Goal: Task Accomplishment & Management: Manage account settings

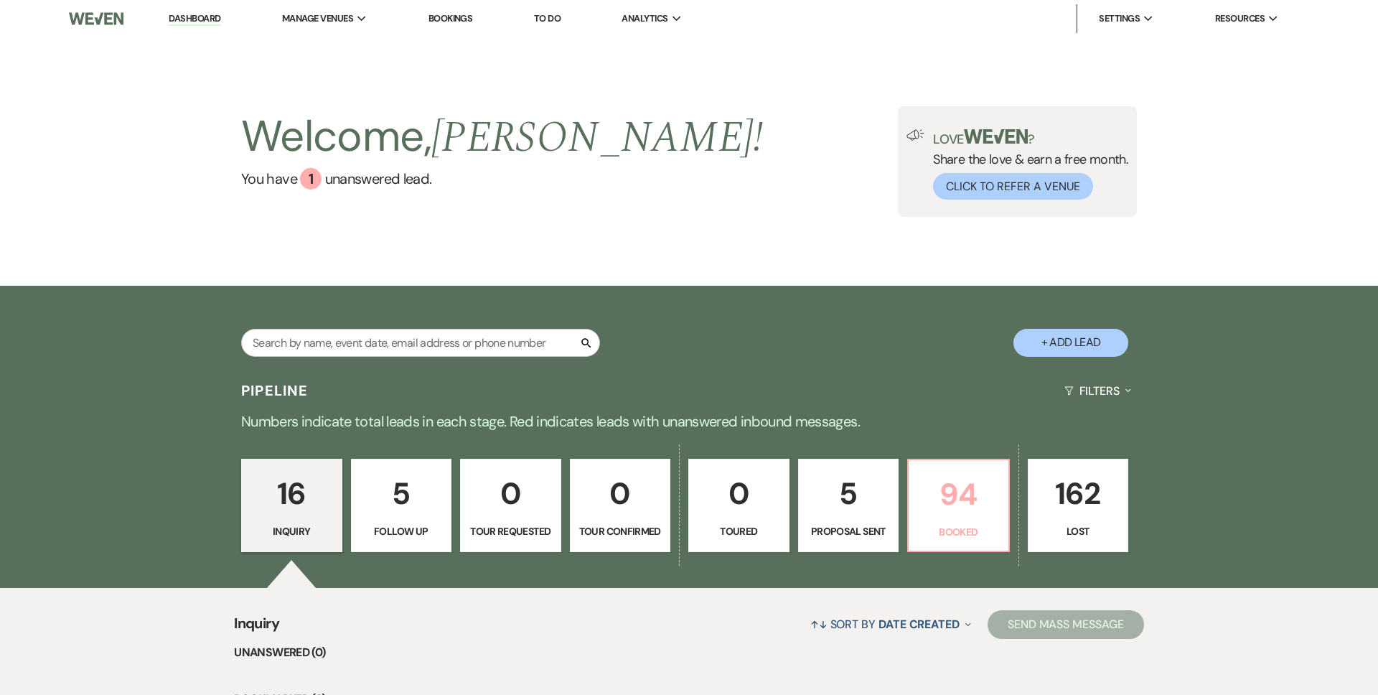
click at [929, 472] on p "94" at bounding box center [958, 494] width 83 height 48
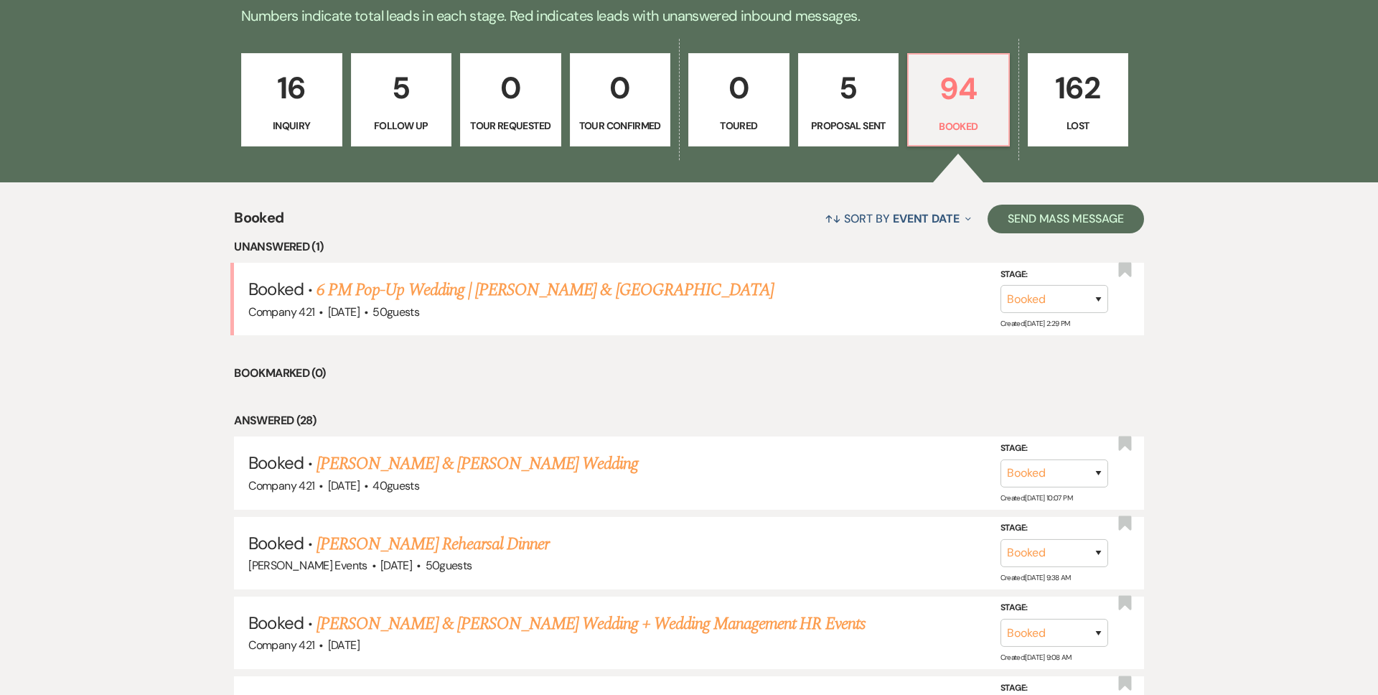
scroll to position [406, 0]
click at [466, 539] on link "Amanda Jean's Rehearsal Dinner" at bounding box center [432, 543] width 232 height 26
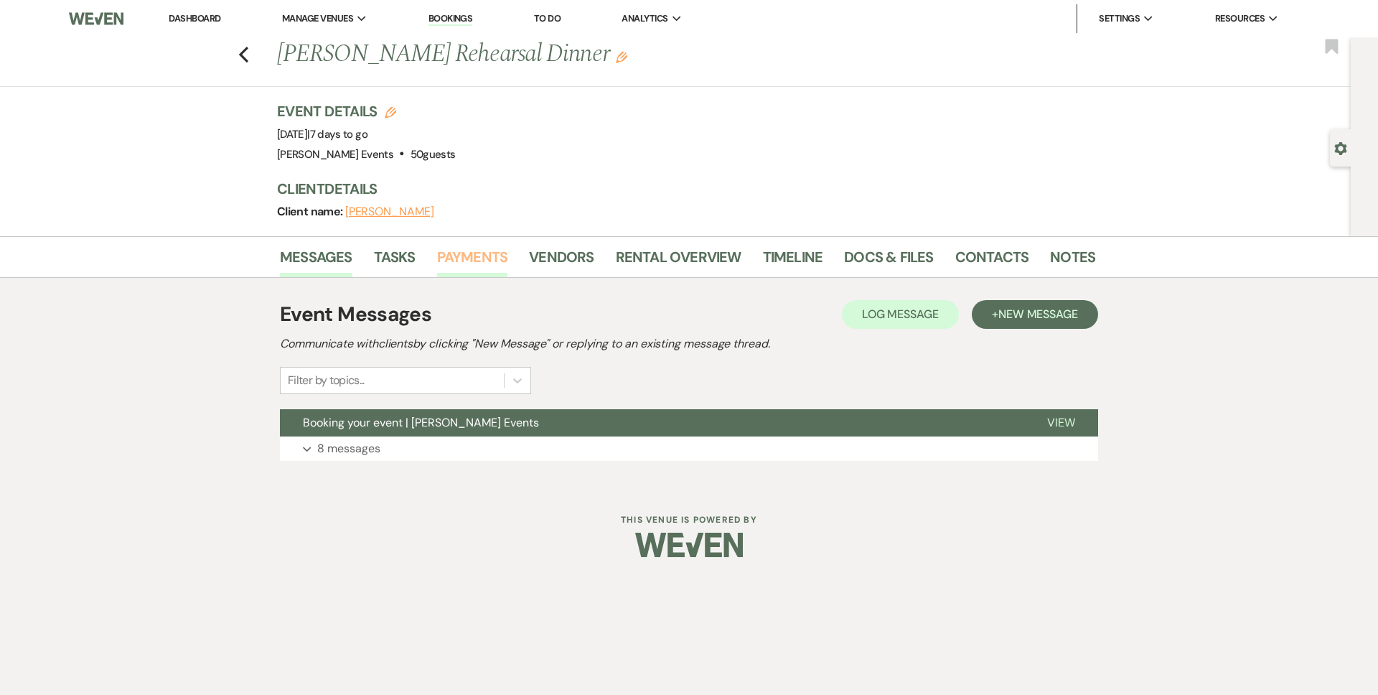
click at [494, 260] on link "Payments" at bounding box center [472, 261] width 71 height 32
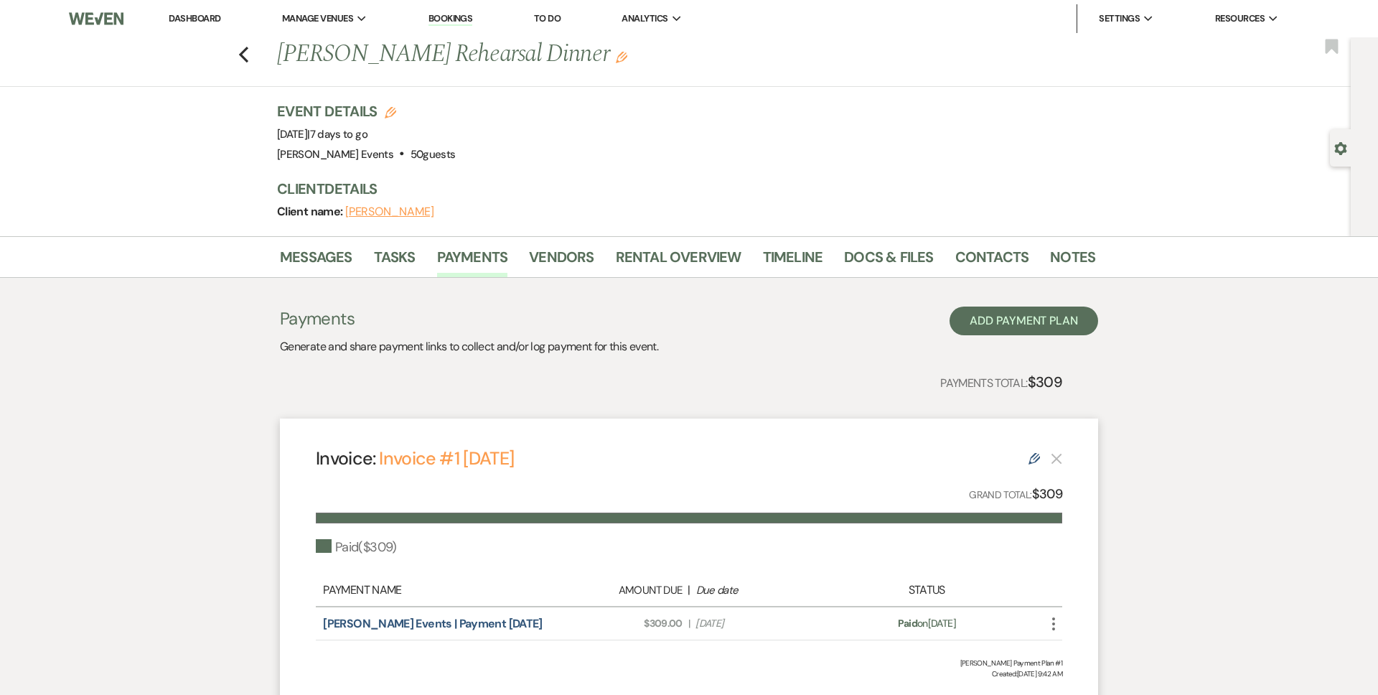
click at [217, 24] on link "Dashboard" at bounding box center [195, 18] width 52 height 12
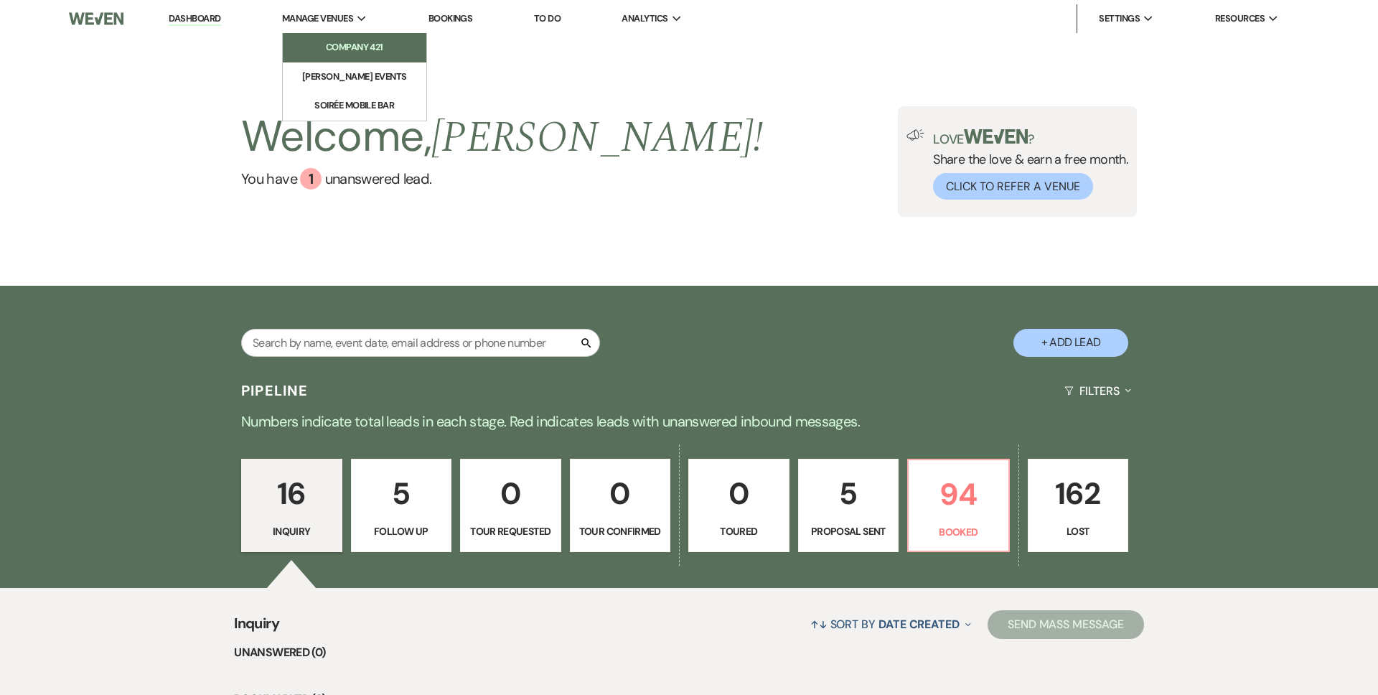
click at [344, 49] on li "Company 421" at bounding box center [354, 47] width 129 height 14
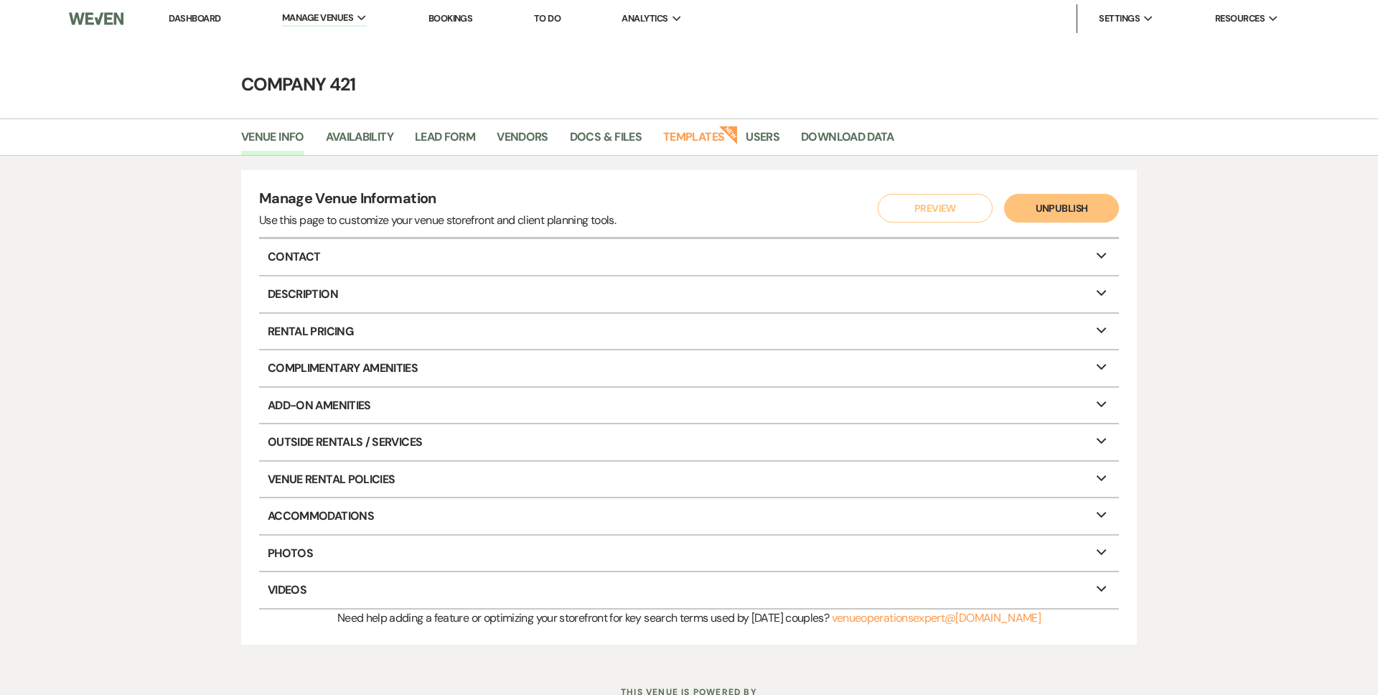
click at [725, 128] on strong "New" at bounding box center [729, 134] width 20 height 20
click at [692, 141] on link "Templates" at bounding box center [693, 141] width 61 height 27
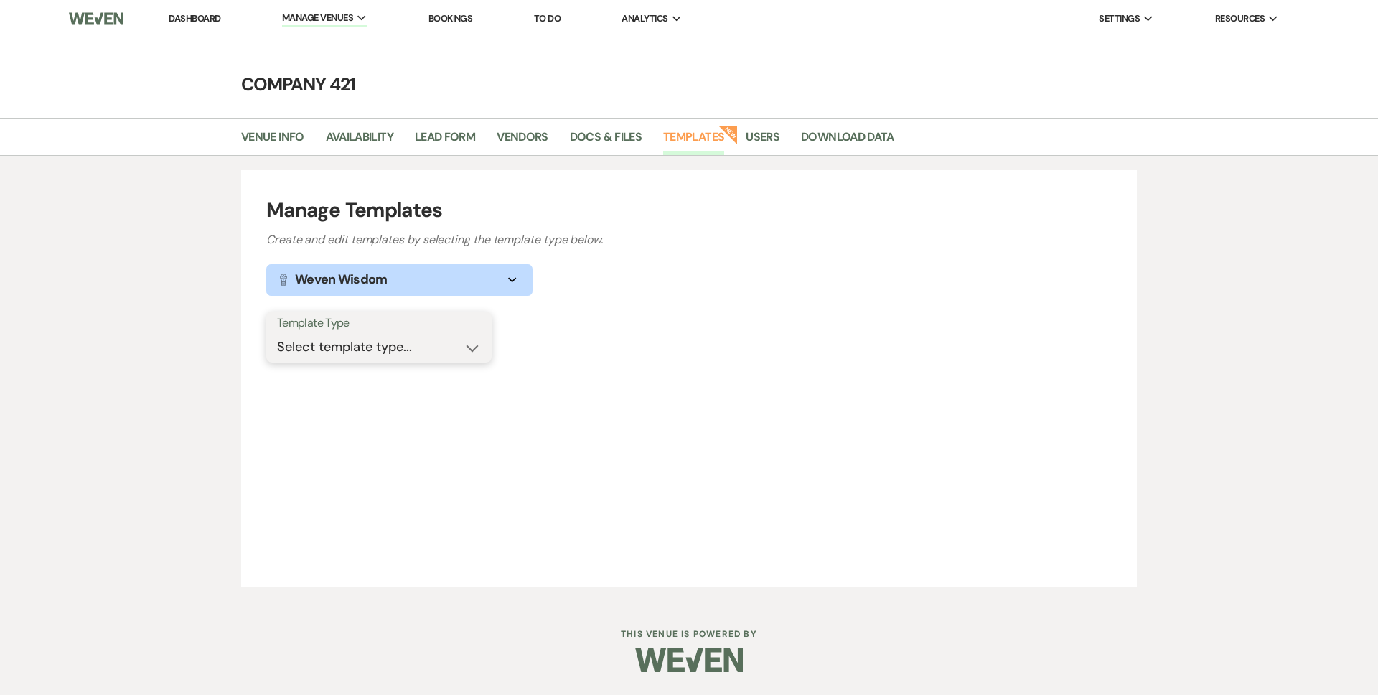
click at [427, 344] on select "Select template type... Task List Message Templates Payment Plan Inventory Item…" at bounding box center [379, 347] width 204 height 28
select select "Message Templates"
click at [277, 333] on select "Select template type... Task List Message Templates Payment Plan Inventory Item…" at bounding box center [379, 347] width 204 height 28
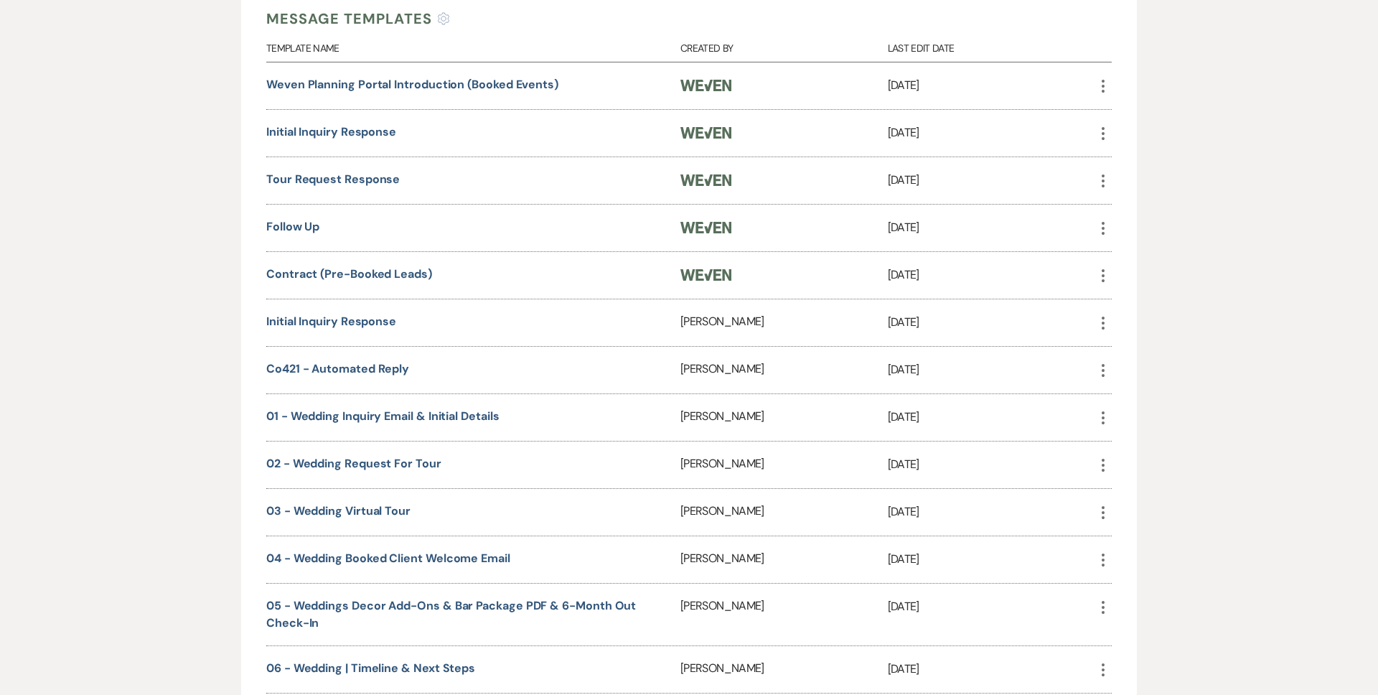
scroll to position [403, 0]
click at [382, 506] on link "03 - Wedding Virtual Tour" at bounding box center [338, 508] width 144 height 15
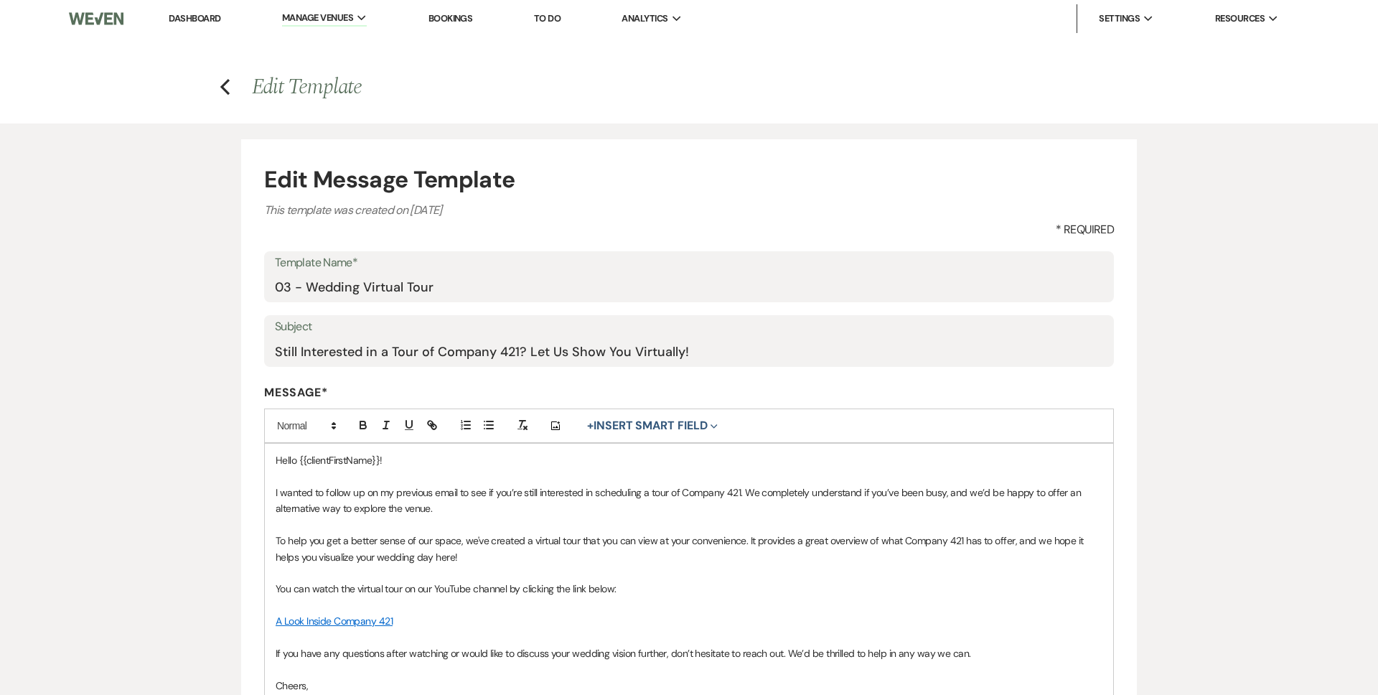
scroll to position [95, 0]
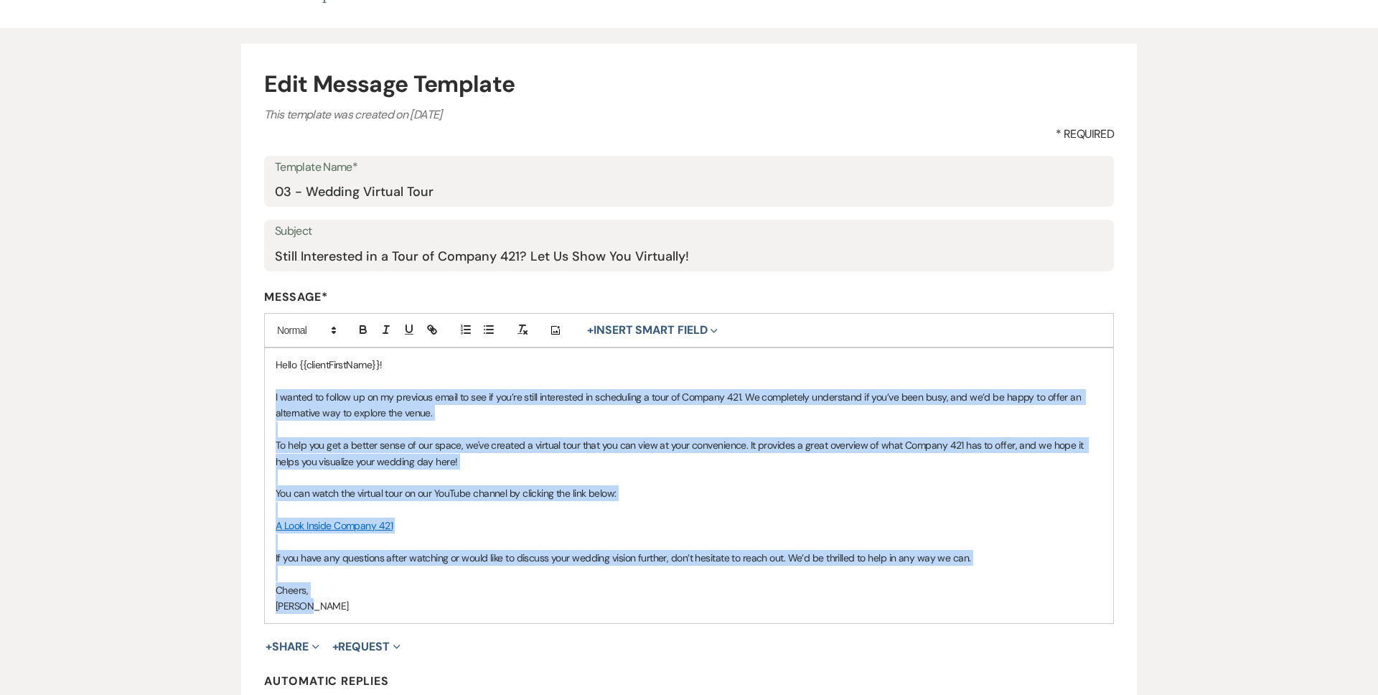
drag, startPoint x: 311, startPoint y: 610, endPoint x: 264, endPoint y: 399, distance: 216.0
click at [265, 399] on div "Hello {{clientFirstName}}! I wanted to follow up on my previous email to see if…" at bounding box center [689, 485] width 848 height 274
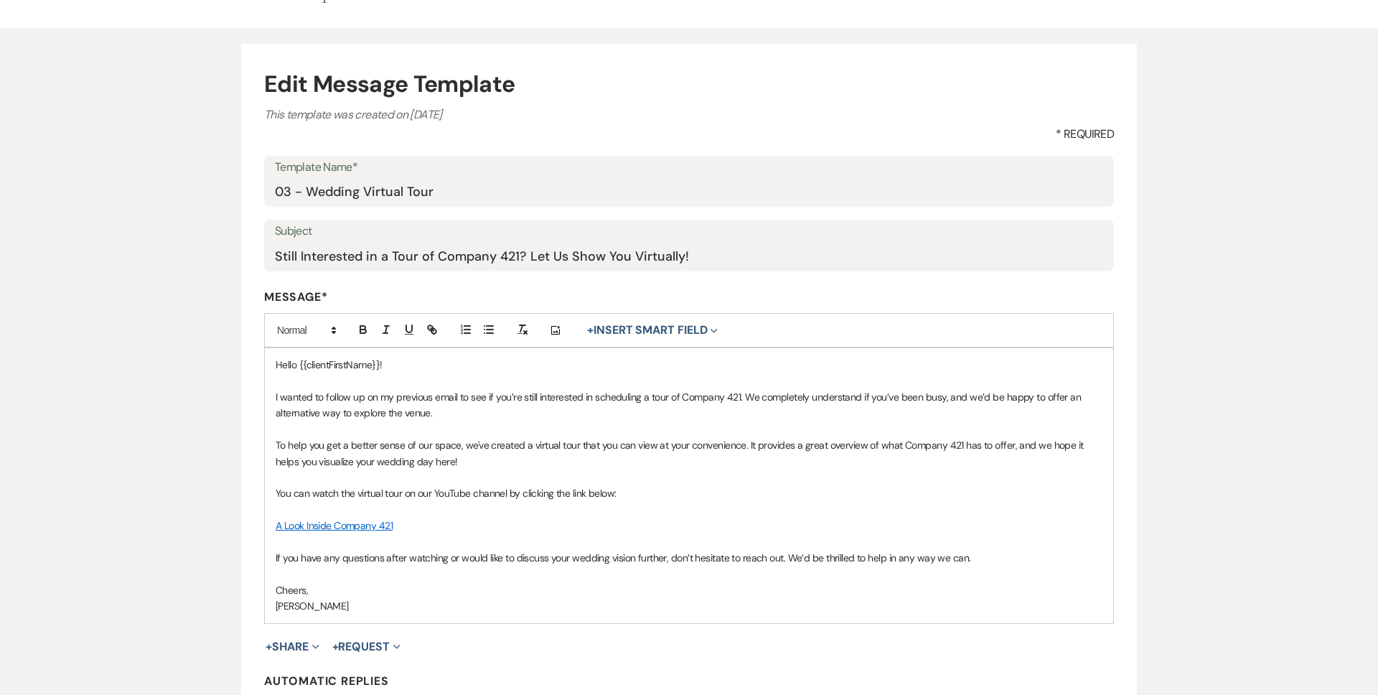
click at [348, 578] on p at bounding box center [689, 573] width 827 height 16
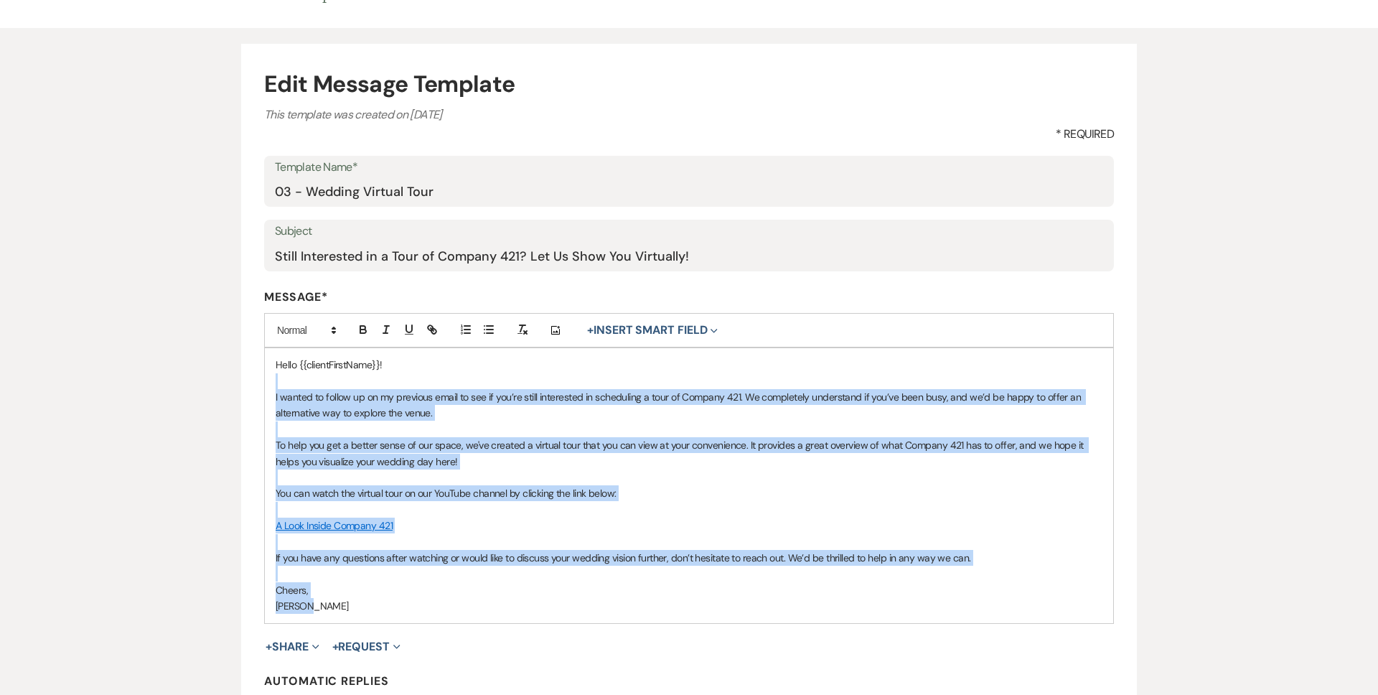
drag, startPoint x: 306, startPoint y: 610, endPoint x: 274, endPoint y: 387, distance: 225.4
click at [274, 387] on div "Hello {{clientFirstName}}! I wanted to follow up on my previous email to see if…" at bounding box center [689, 485] width 848 height 274
copy div "I wanted to follow up on my previous email to see if you’re still interested in…"
click at [388, 255] on input "Still Interested in a Tour of Company 421? Let Us Show You Virtually!" at bounding box center [689, 256] width 828 height 28
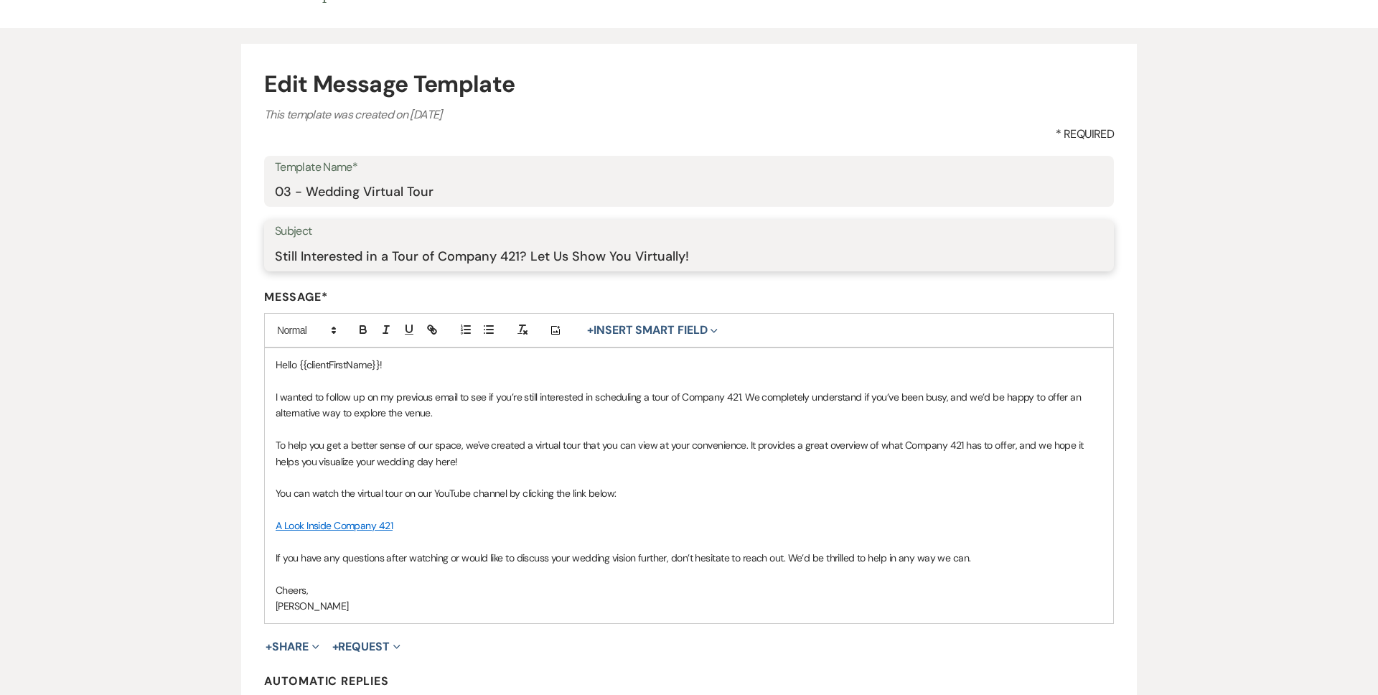
click at [388, 255] on input "Still Interested in a Tour of Company 421? Let Us Show You Virtually!" at bounding box center [689, 256] width 828 height 28
